Goal: Check status: Check status

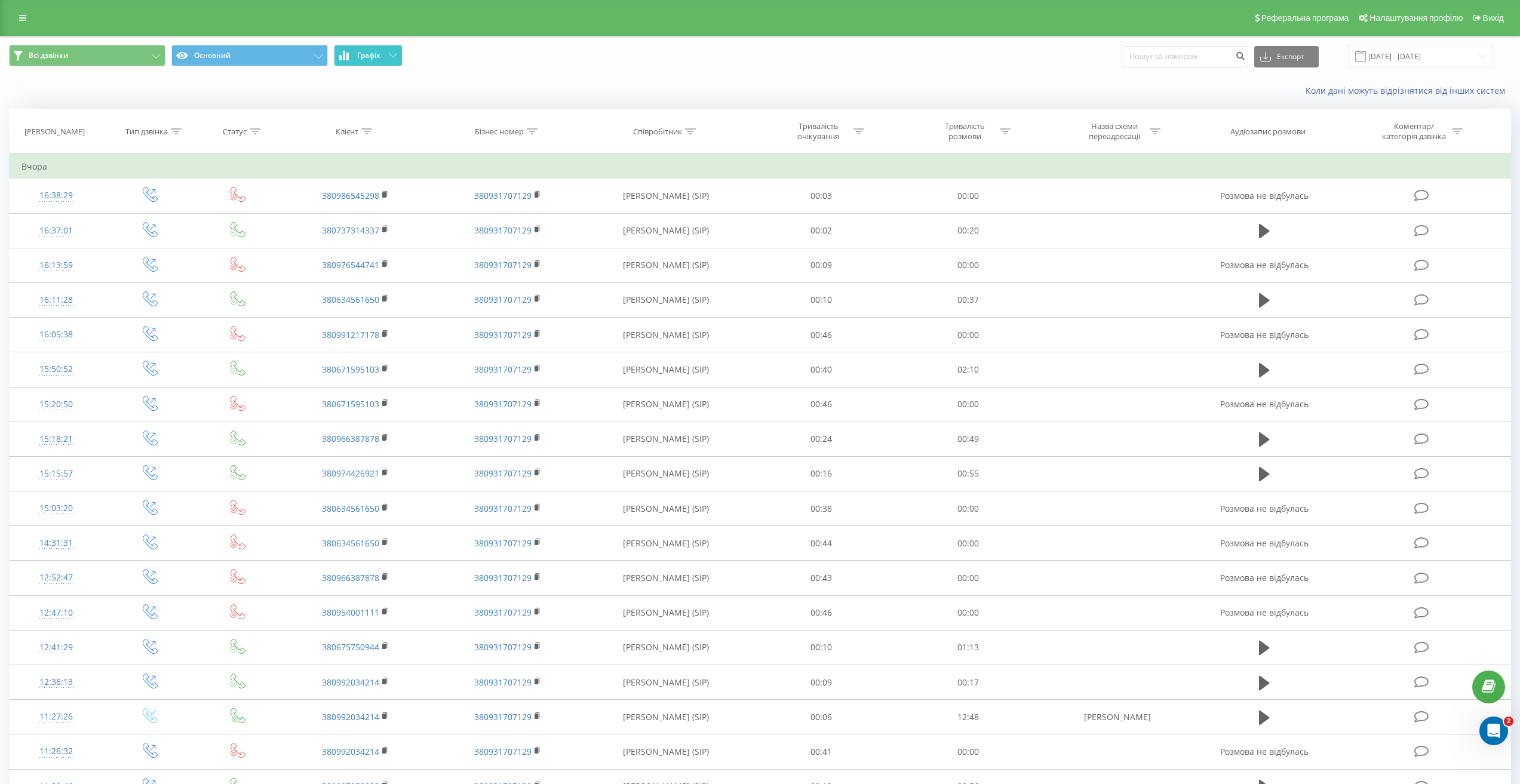
click at [378, 53] on span "Графік" at bounding box center [368, 55] width 23 height 8
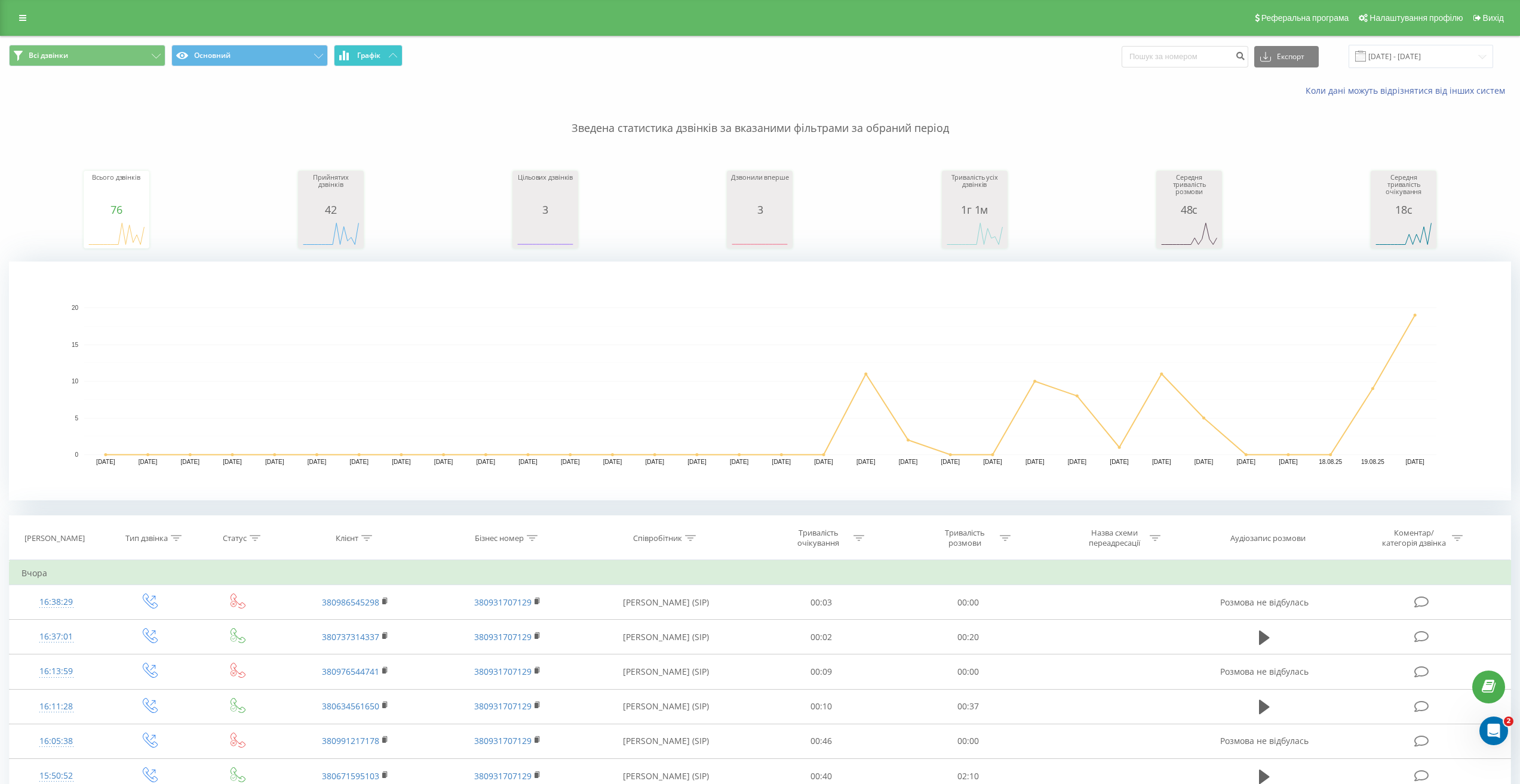
click at [379, 58] on span "Графік" at bounding box center [368, 55] width 23 height 8
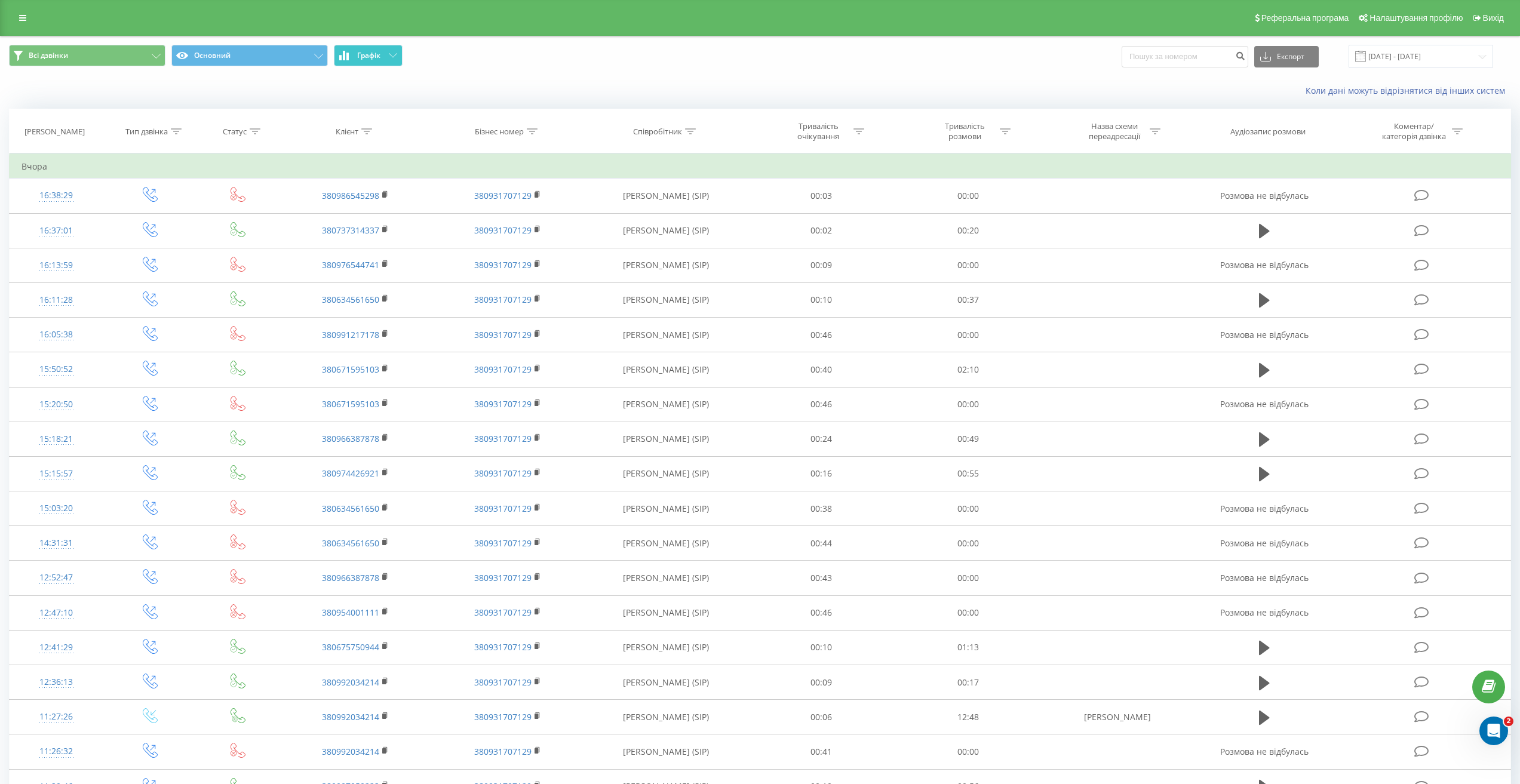
click at [353, 48] on button "Графік" at bounding box center [367, 55] width 68 height 22
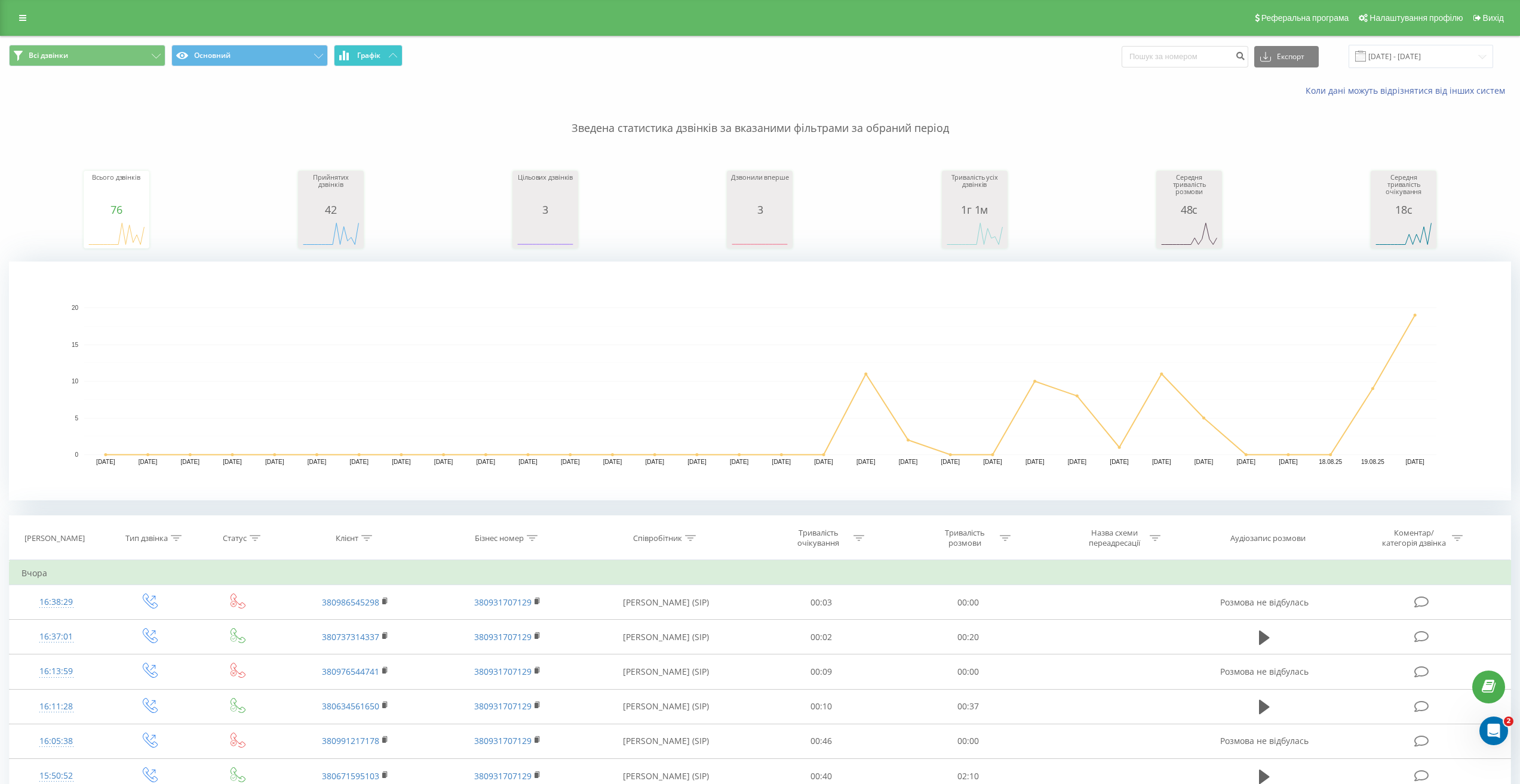
click at [359, 55] on span "Графік" at bounding box center [368, 55] width 23 height 8
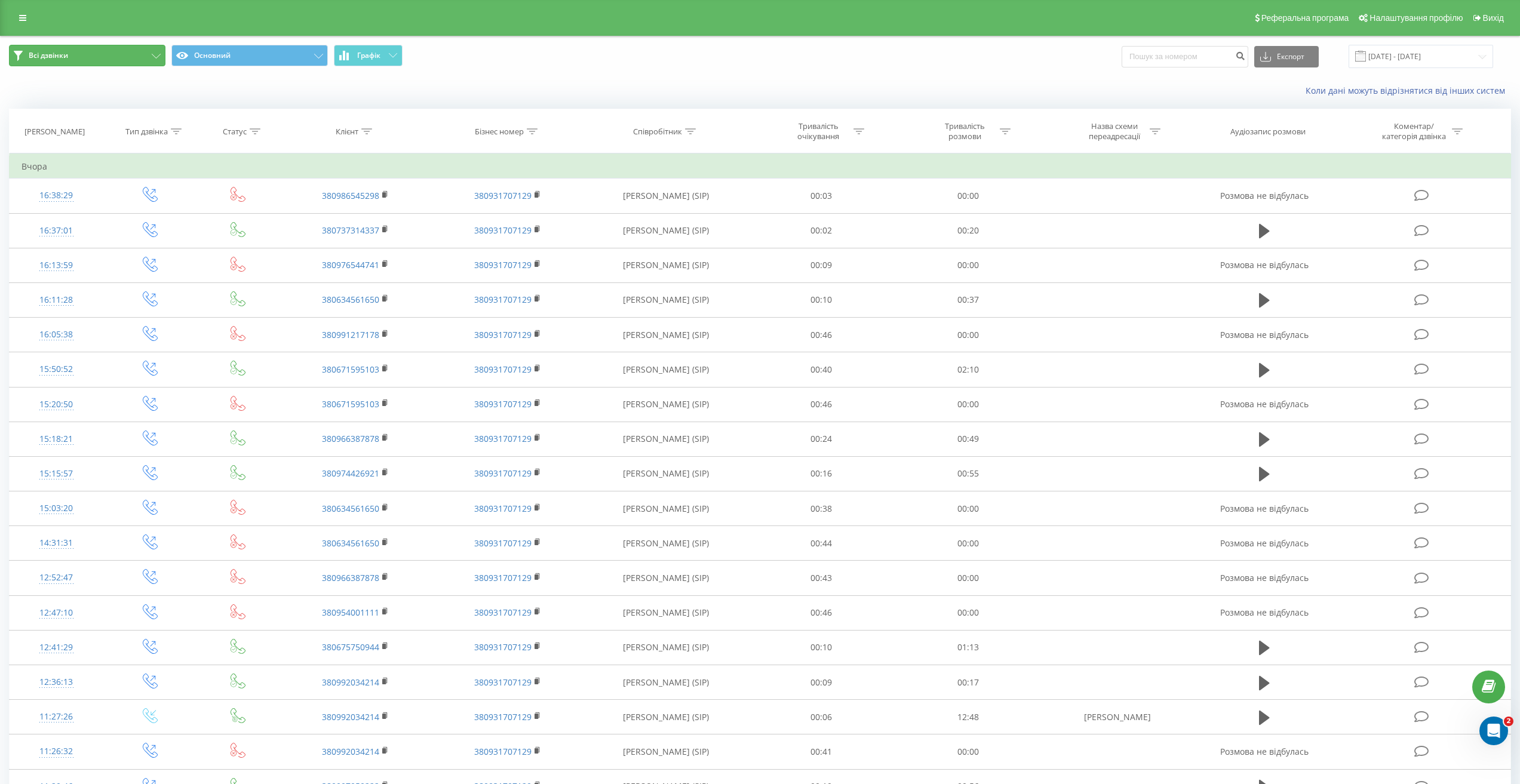
click at [113, 60] on button "Всі дзвінки" at bounding box center [87, 55] width 156 height 22
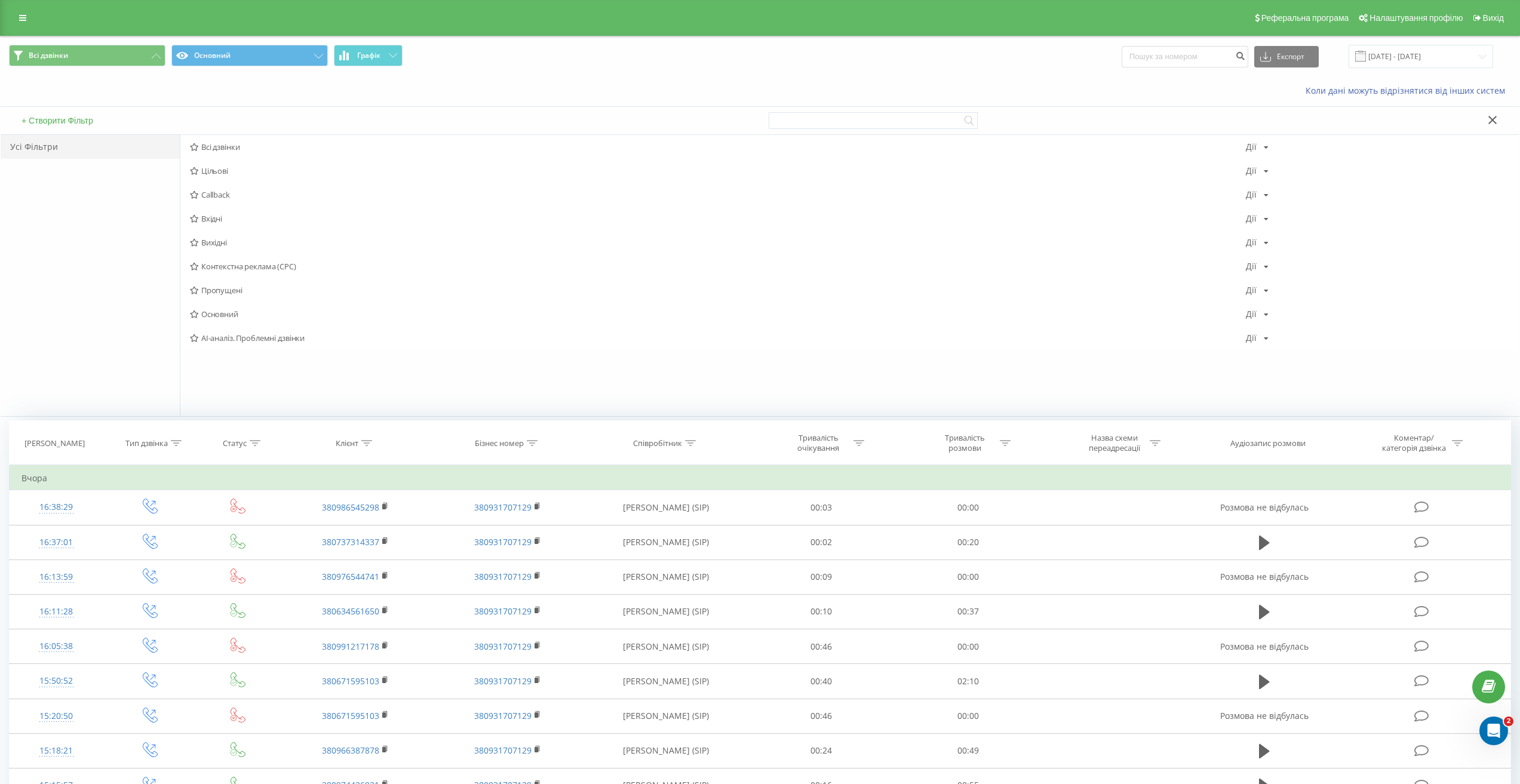
click at [78, 149] on div "Усі Фільтри" at bounding box center [90, 146] width 179 height 23
click at [116, 50] on button "Всі дзвінки" at bounding box center [87, 55] width 156 height 22
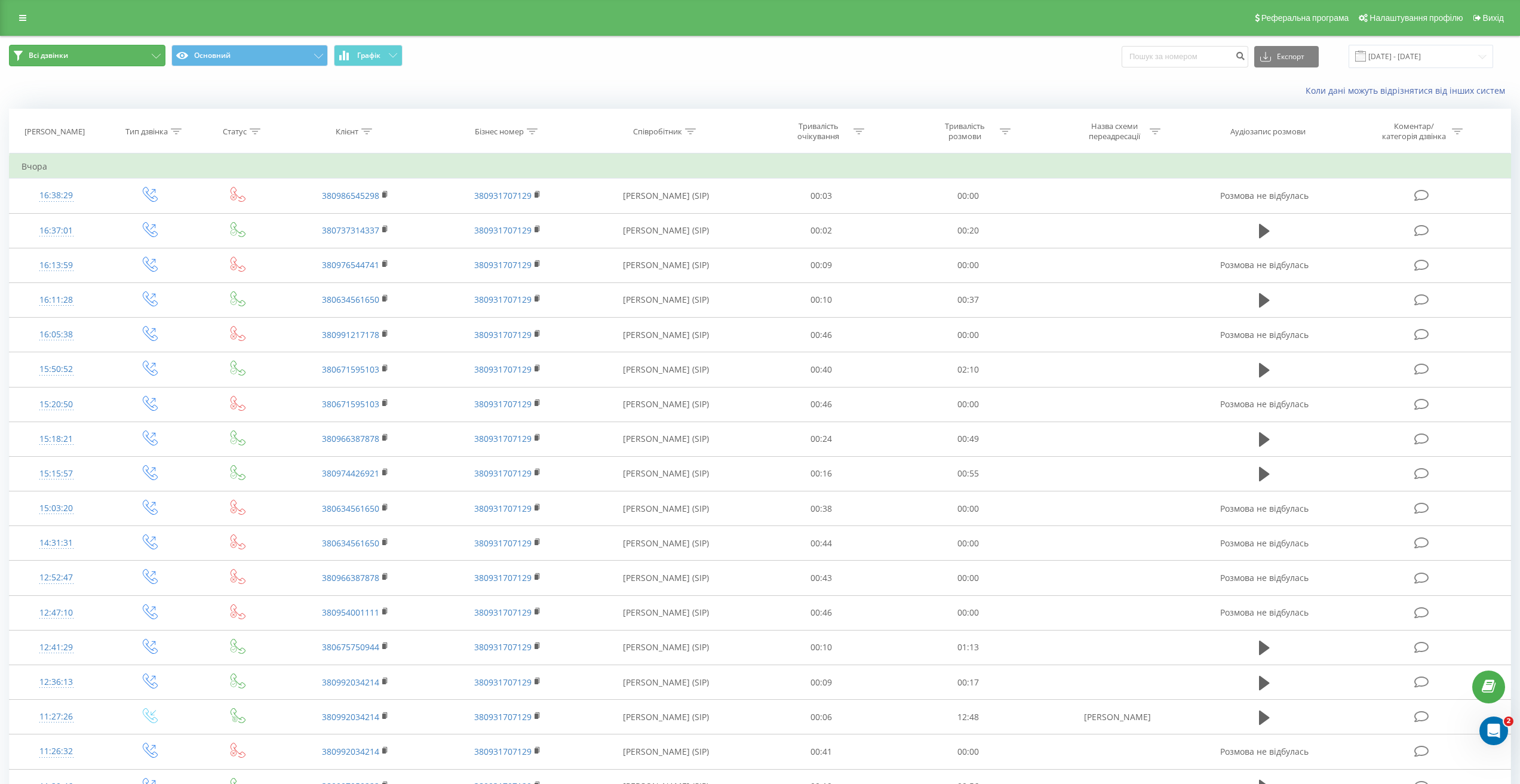
click at [101, 54] on button "Всі дзвінки" at bounding box center [87, 55] width 156 height 22
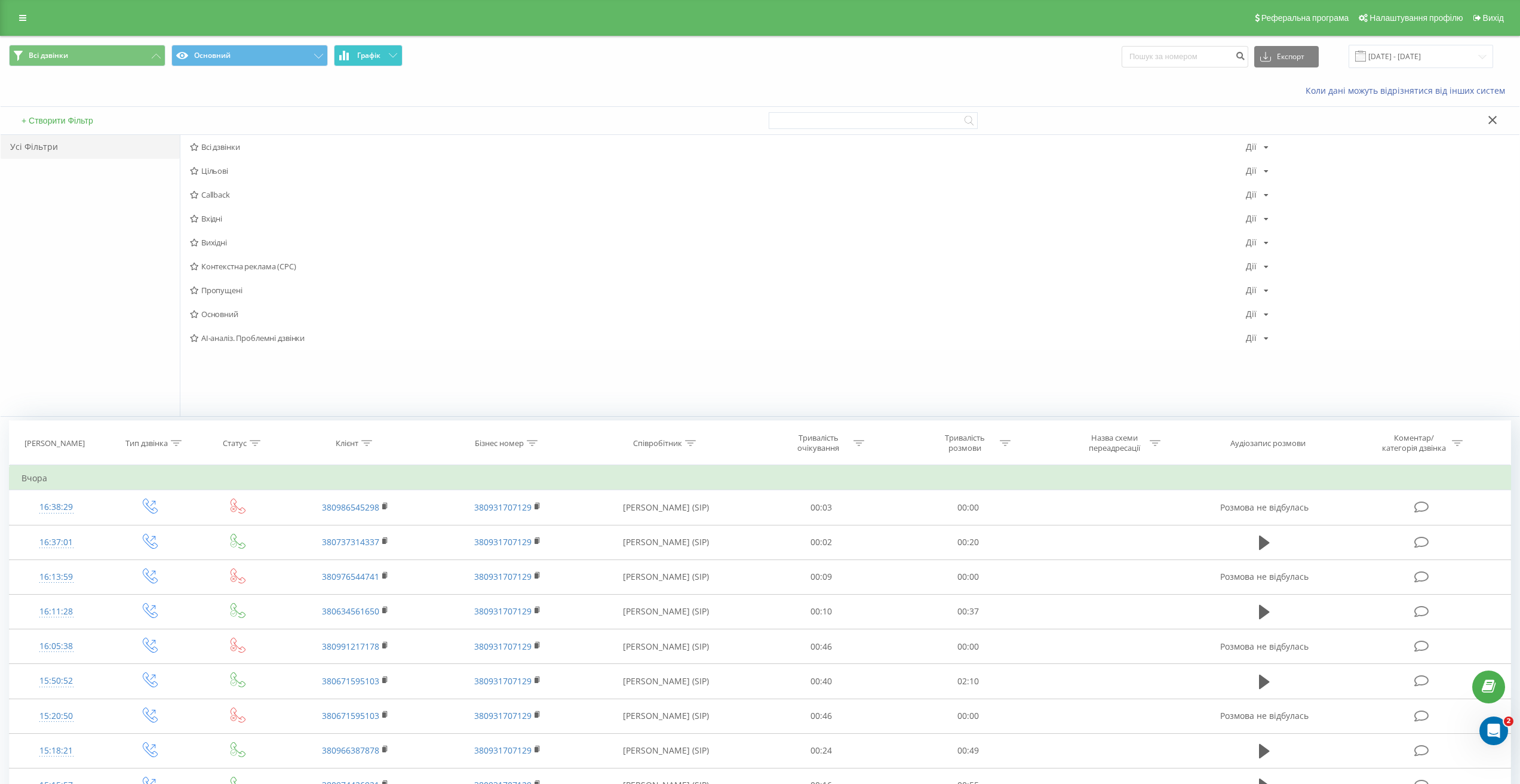
click at [378, 57] on span "Графік" at bounding box center [368, 55] width 23 height 8
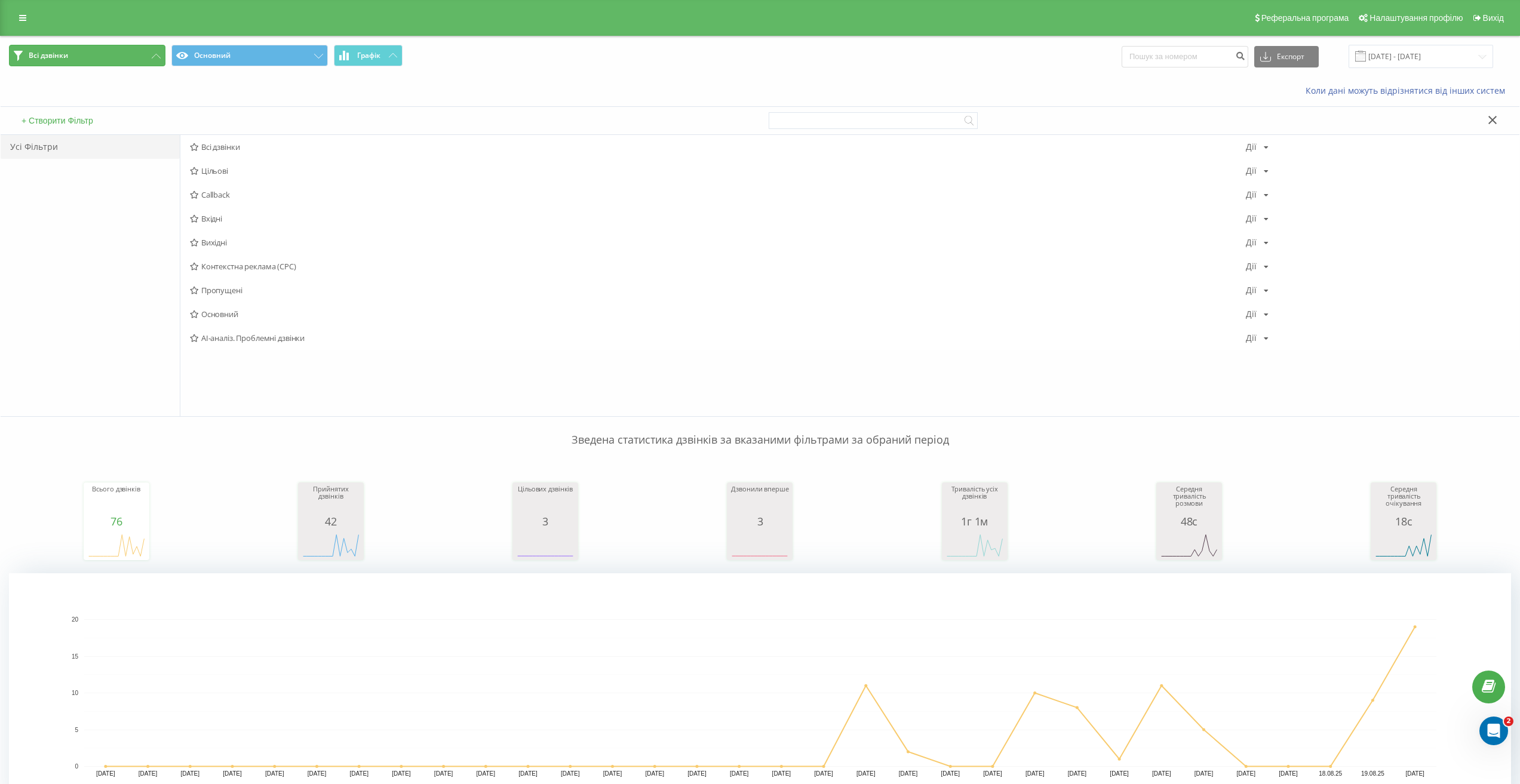
click at [81, 48] on button "Всі дзвінки" at bounding box center [87, 55] width 156 height 22
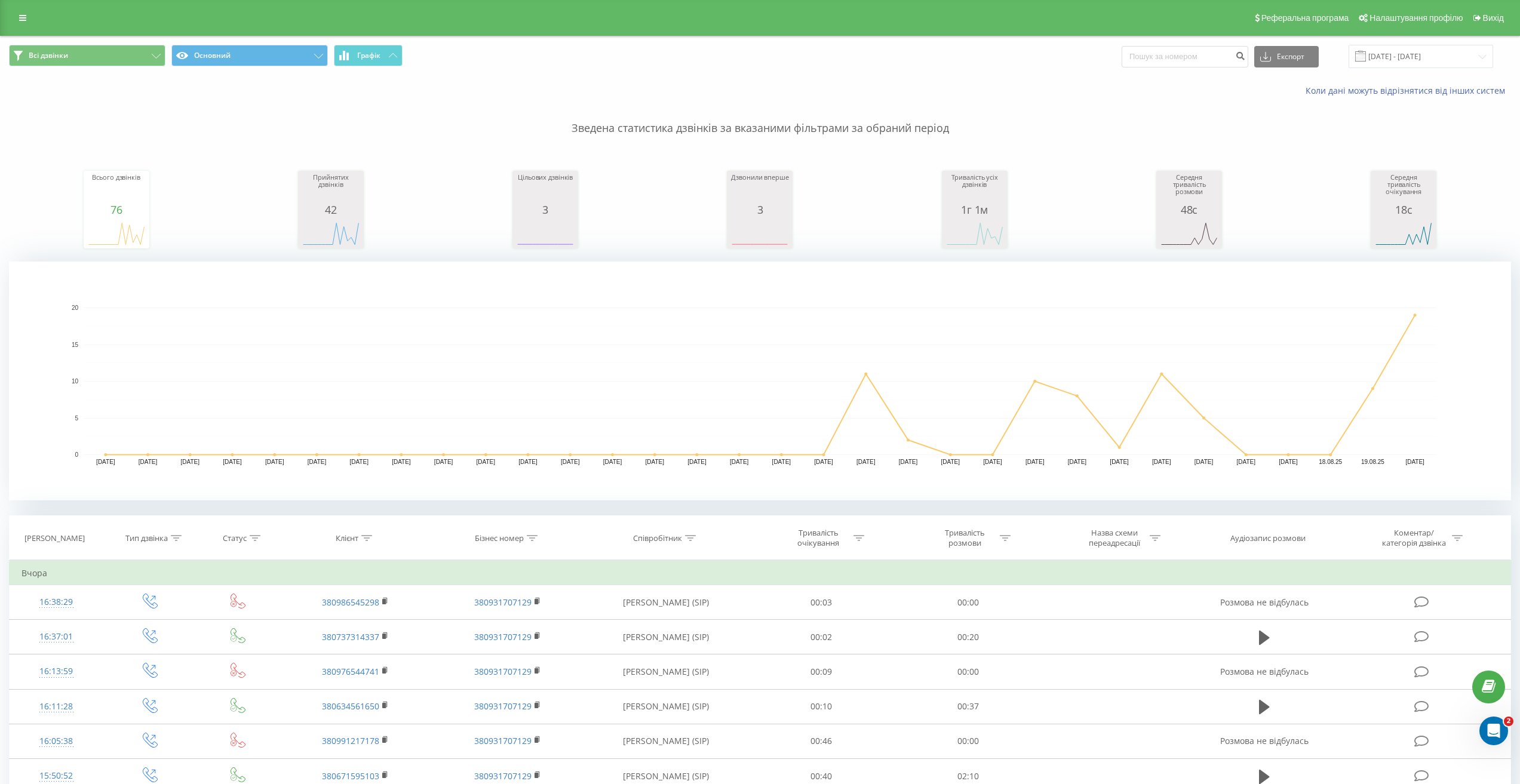
click at [171, 107] on p "Зведена статистика дзвінків за вказаними фільтрами за обраний період" at bounding box center [760, 116] width 1502 height 39
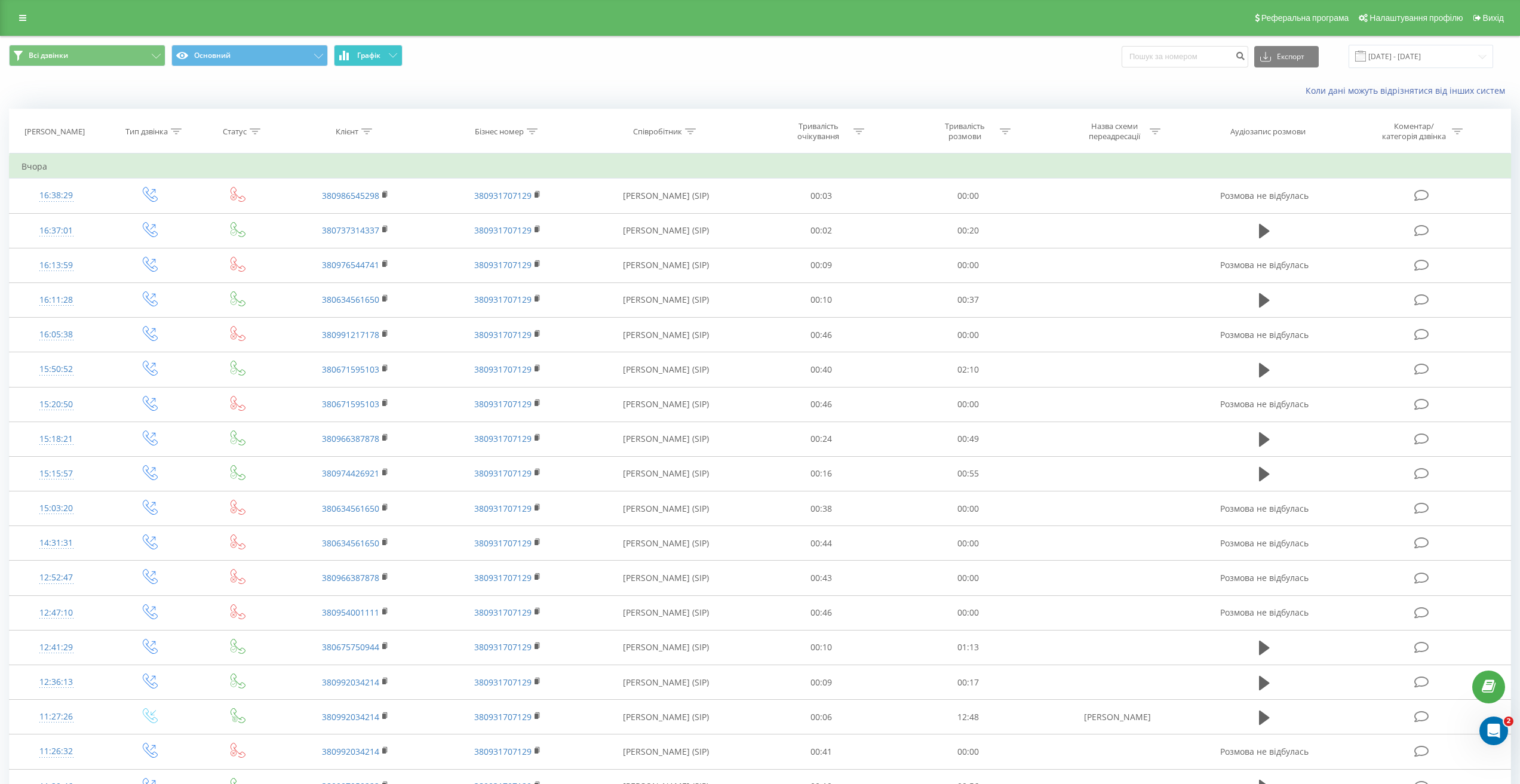
click at [367, 54] on span "Графік" at bounding box center [368, 55] width 23 height 8
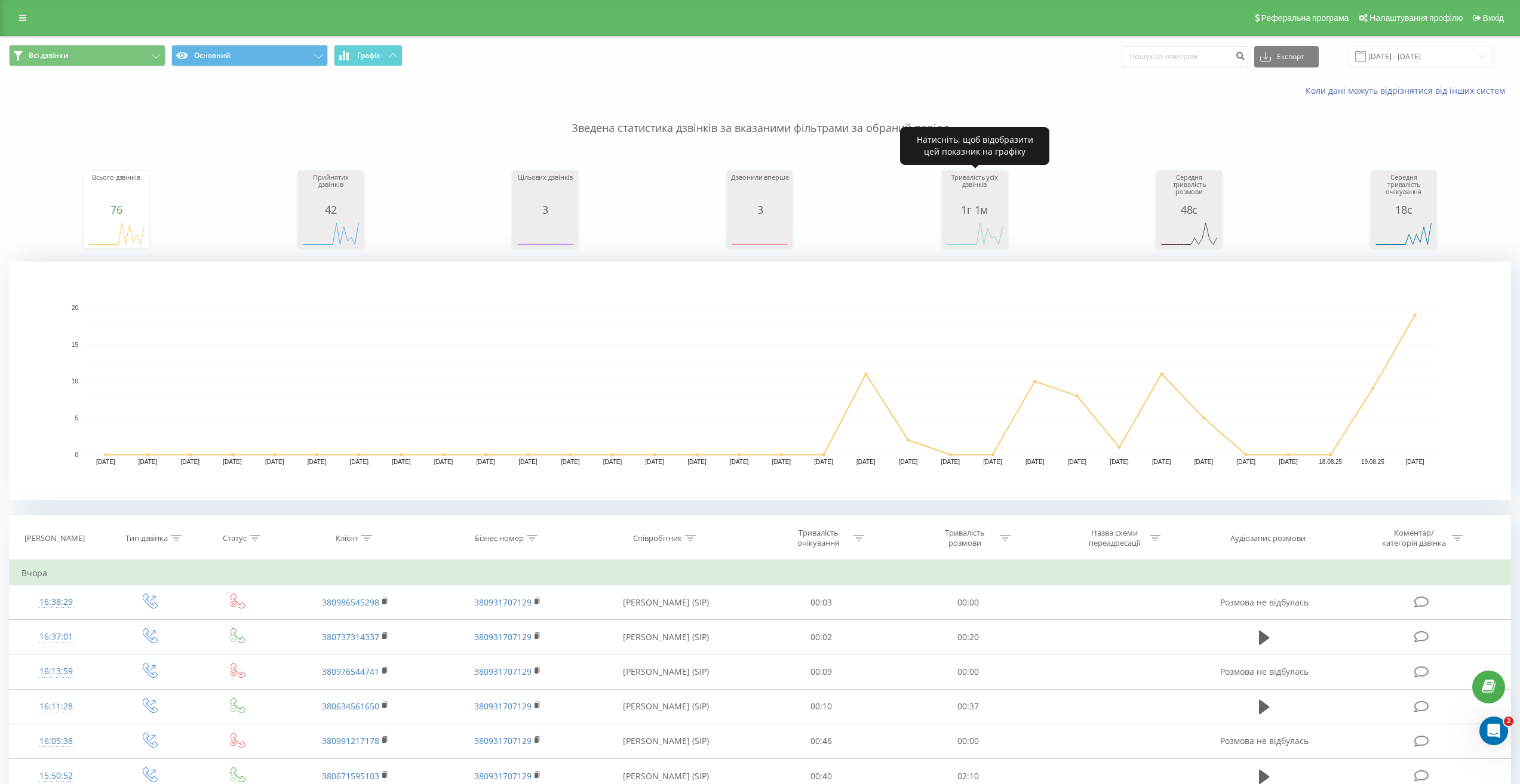
click at [978, 208] on div "1г 1м" at bounding box center [975, 209] width 60 height 12
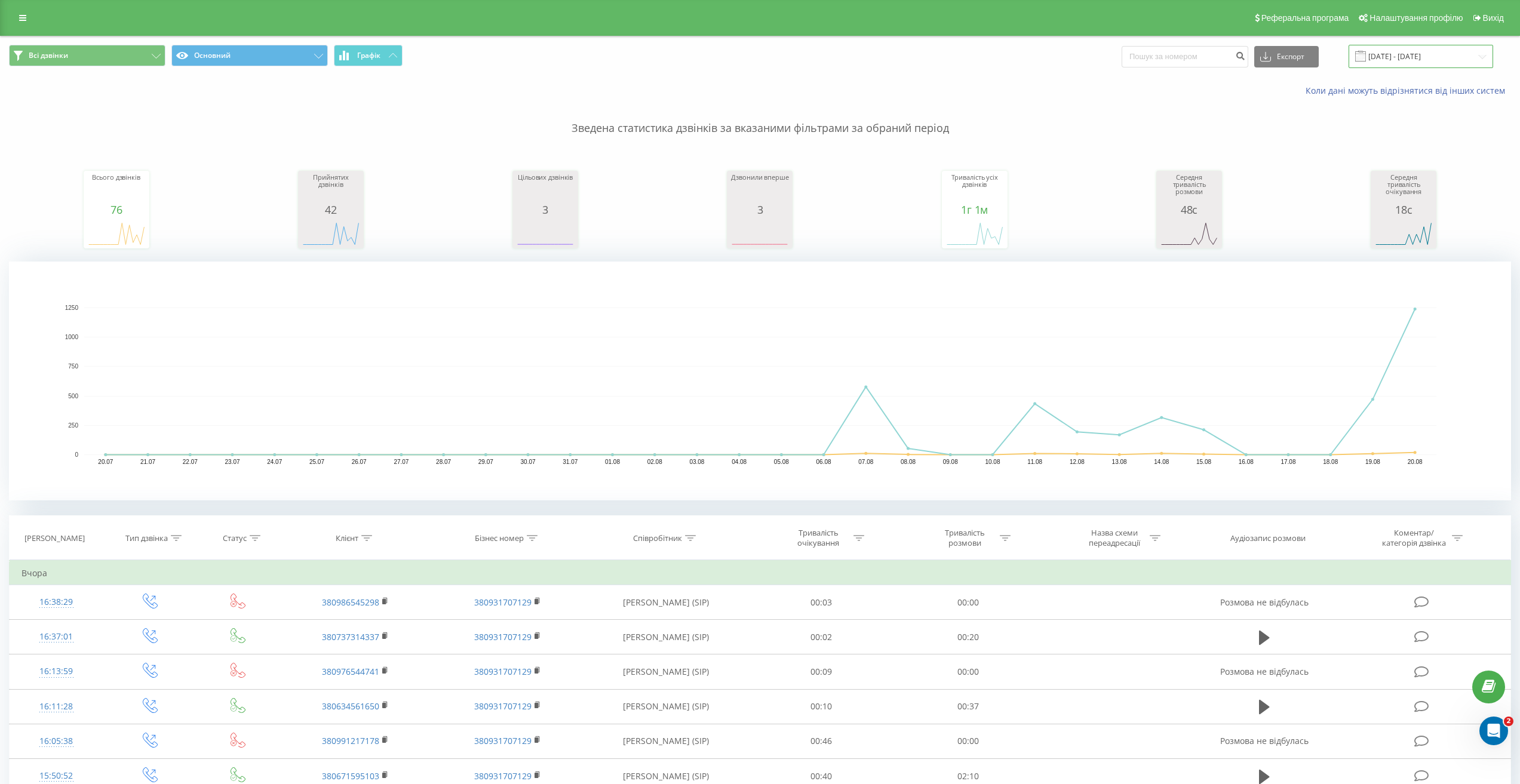
click at [1454, 58] on input "[DATE] - [DATE]" at bounding box center [1421, 56] width 144 height 23
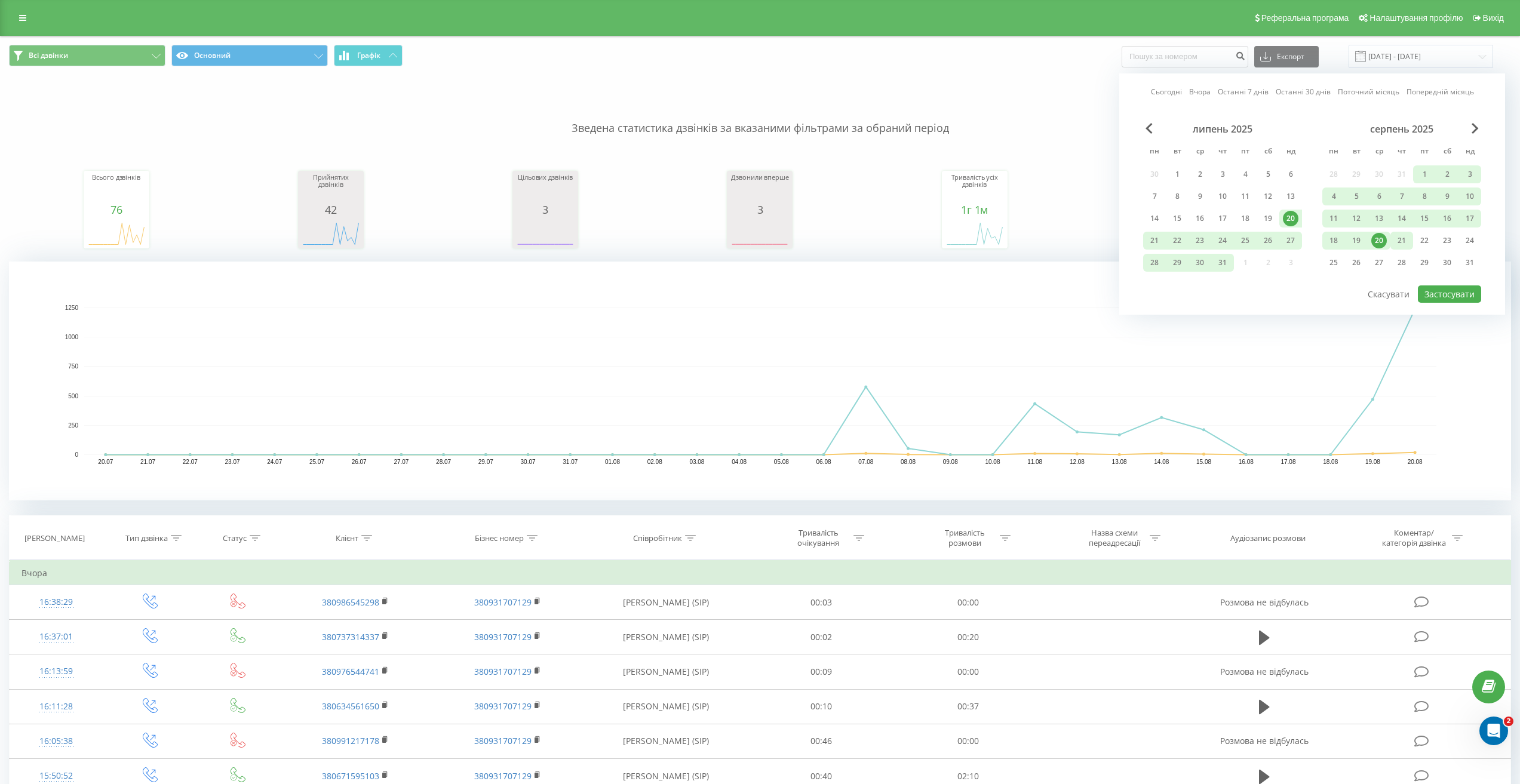
click at [1403, 238] on div "21" at bounding box center [1401, 241] width 16 height 16
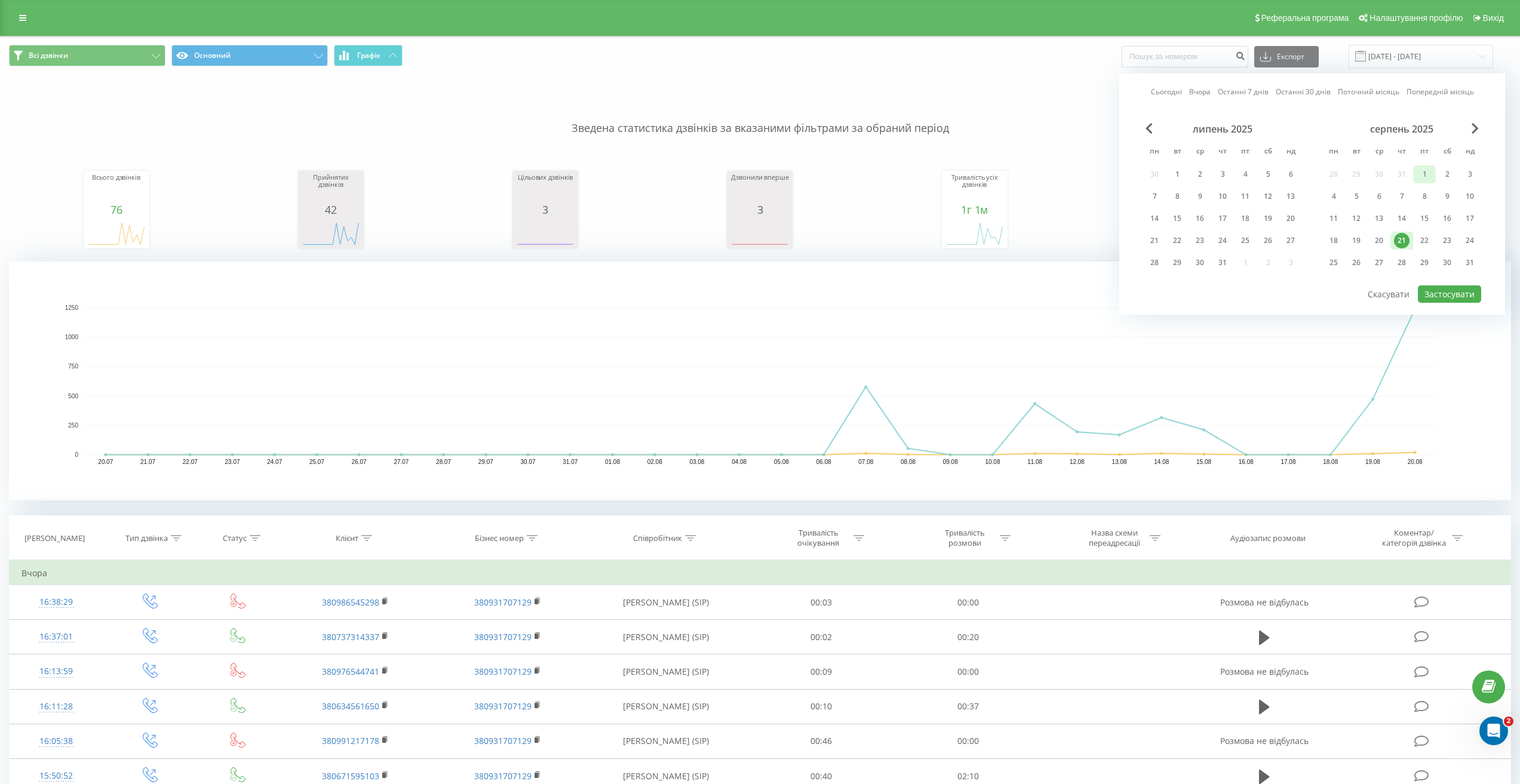
click at [1425, 170] on div "1" at bounding box center [1424, 174] width 16 height 16
click at [1444, 292] on button "Застосувати" at bounding box center [1450, 294] width 64 height 17
type input "[DATE] - [DATE]"
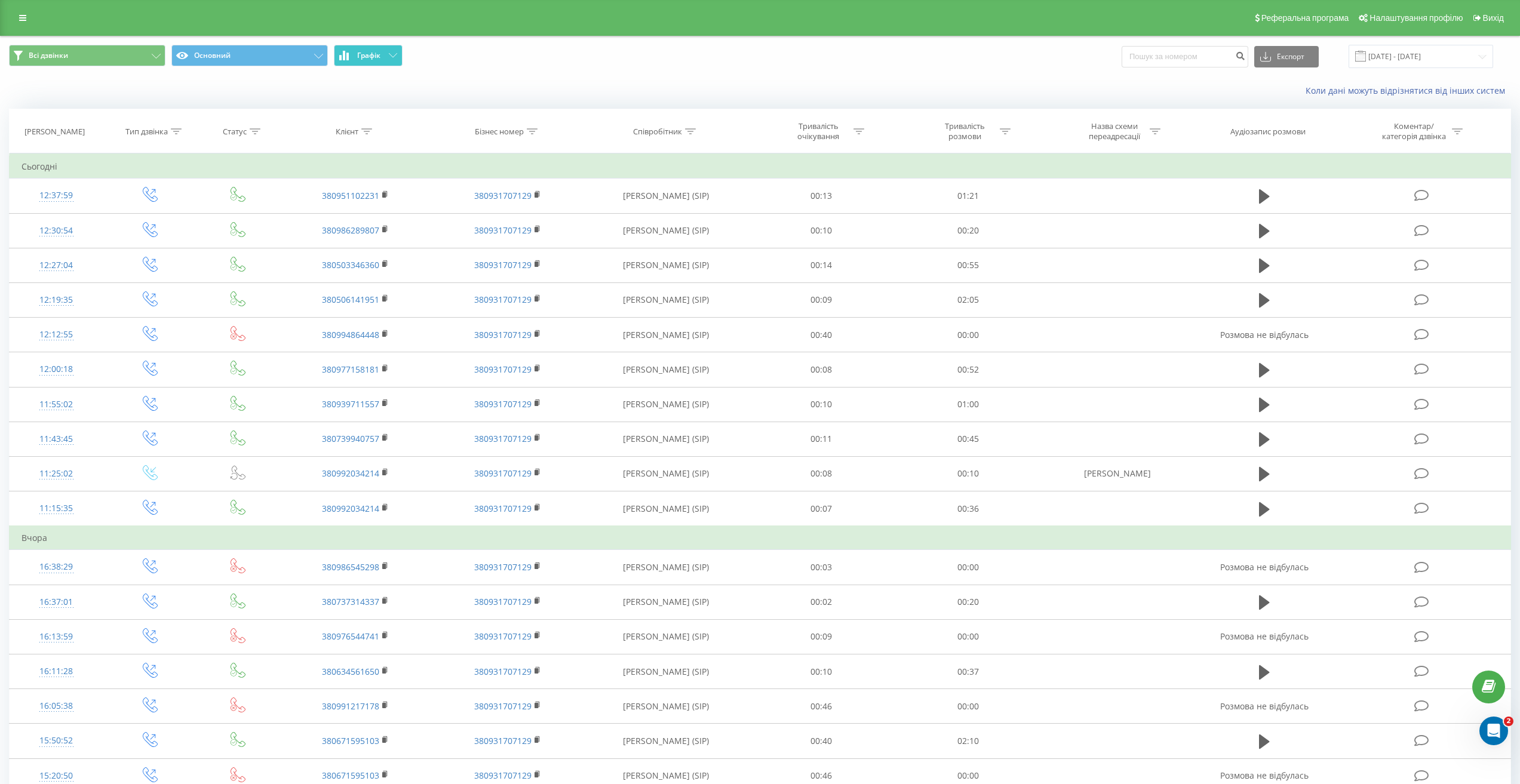
click at [385, 53] on button "Графік" at bounding box center [367, 55] width 68 height 22
